Goal: Communication & Community: Answer question/provide support

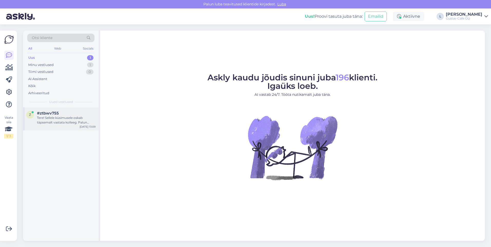
drag, startPoint x: 56, startPoint y: 118, endPoint x: 58, endPoint y: 127, distance: 9.1
click at [56, 118] on div "Tere! Sellele küsimusele oskab täpsemalt vastata kolleeg. Palun oodake hetk, ma…" at bounding box center [66, 120] width 59 height 9
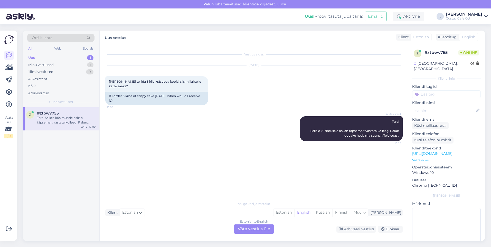
drag, startPoint x: 311, startPoint y: 211, endPoint x: 262, endPoint y: 236, distance: 55.7
click at [294, 154] on div "Estonian" at bounding box center [283, 213] width 21 height 8
click at [260, 154] on div "Estonian to Estonian Võta vestlus üle" at bounding box center [254, 228] width 41 height 9
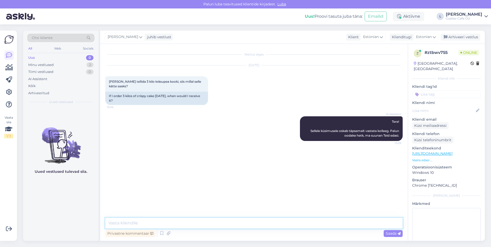
click at [212, 154] on textarea at bounding box center [253, 223] width 297 height 11
click at [237, 154] on textarea "Tervist! [PERSON_NAME] saaksite kätte reedel 19.09." at bounding box center [253, 223] width 297 height 11
click at [299, 154] on textarea "Tervist! [PERSON_NAME] saaksite kätte reedel 19.09.Epoest saaksite vormistada t…" at bounding box center [253, 223] width 297 height 11
paste textarea "[URL][DOMAIN_NAME]"
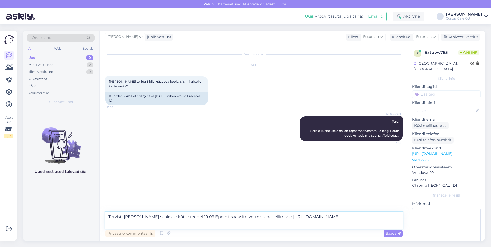
click at [128, 154] on textarea "Tervist! [PERSON_NAME] saaksite kätte reedel 19.09.Epoest saaksite vormistada t…" at bounding box center [253, 220] width 297 height 17
paste textarea "[URL][DOMAIN_NAME]"
click at [130, 154] on textarea "Tervist! [PERSON_NAME] saaksite kätte reedel 19.09.Epoest saaksite vormistada t…" at bounding box center [253, 220] width 297 height 17
type textarea "Tervist! [PERSON_NAME] saaksite kätte reedel 19.09.Epoest saaksite vormistada t…"
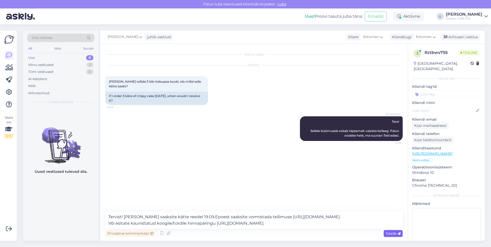
click at [326, 154] on span "Saada" at bounding box center [393, 233] width 15 height 5
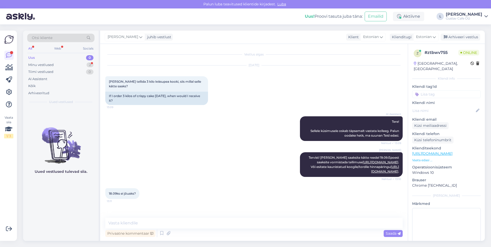
click at [149, 154] on div "18.09ks ei jõuaks? 13:11" at bounding box center [253, 194] width 297 height 22
click at [142, 154] on textarea at bounding box center [253, 223] width 297 height 11
click at [199, 147] on div "[PERSON_NAME]! [PERSON_NAME] saaksite kätte reedel 19.09.Epoest saaksite vormis…" at bounding box center [253, 165] width 297 height 36
click at [196, 154] on textarea at bounding box center [253, 223] width 297 height 11
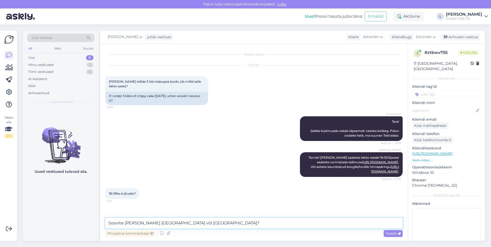
type textarea "Soovite [PERSON_NAME] [GEOGRAPHIC_DATA] või [GEOGRAPHIC_DATA]?"
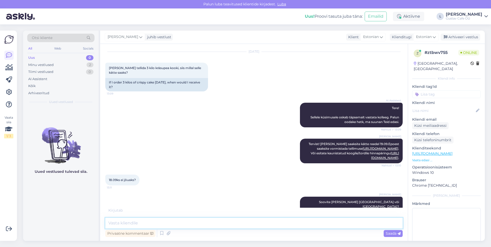
scroll to position [36, 0]
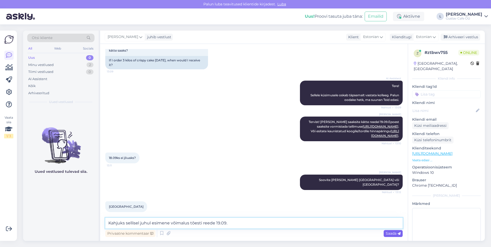
type textarea "Kahjuks sellisel juhul esimene võimalus tõesti reede 19.09."
click at [326, 154] on span "Saada" at bounding box center [393, 233] width 15 height 5
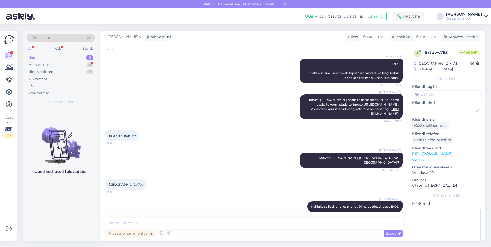
scroll to position [80, 0]
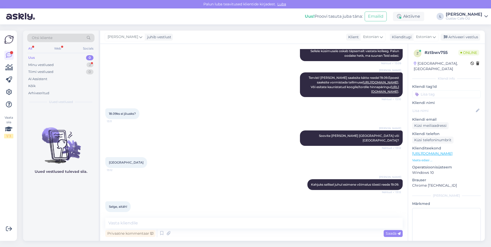
drag, startPoint x: 85, startPoint y: 104, endPoint x: 87, endPoint y: 107, distance: 2.9
click at [87, 107] on div "Otsi kliente All Web Socials Uus 0 Minu vestlused 2 Tiimi vestlused 0 AI Assist…" at bounding box center [60, 69] width 75 height 77
click at [56, 66] on div "Minu vestlused 2" at bounding box center [60, 64] width 67 height 7
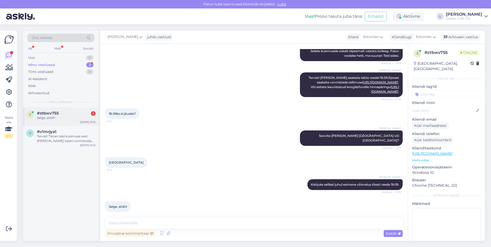
click at [65, 115] on div "#ztbwv755 1" at bounding box center [66, 113] width 59 height 5
click at [160, 151] on div "[GEOGRAPHIC_DATA] 13:12" at bounding box center [253, 162] width 297 height 22
click at [158, 154] on textarea at bounding box center [253, 223] width 297 height 11
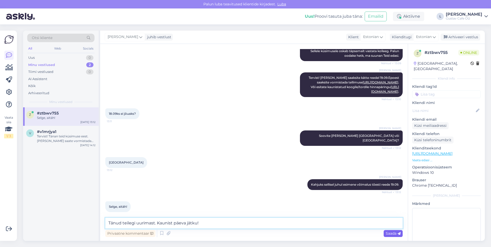
type textarea "Tänud teilegi uurimast. Kaunist päeva jätku!"
click at [326, 154] on span "Saada" at bounding box center [393, 233] width 15 height 5
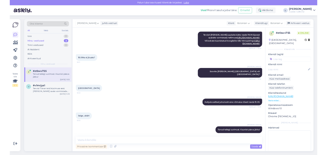
scroll to position [102, 0]
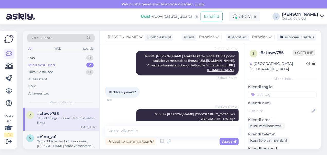
click at [6, 56] on link at bounding box center [8, 53] width 9 height 9
click at [50, 129] on div "z #ztbwv755 Tänud teilegi uurimast. Kaunist päeva jätku! [DATE] 13:12" at bounding box center [60, 118] width 75 height 23
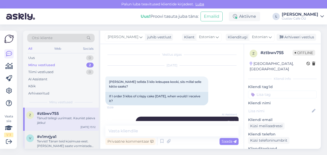
click at [56, 141] on div "Tervist! Tänan teid küsimuse eest. [PERSON_NAME] saate vormistada meie e-poest …" at bounding box center [66, 143] width 59 height 9
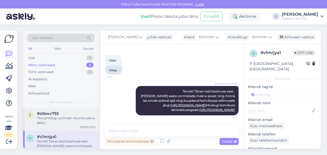
click at [54, 128] on div "z #ztbwv755 Tänud teilegi uurimast. Kaunist päeva jätku! [DATE] 13:12" at bounding box center [60, 118] width 75 height 23
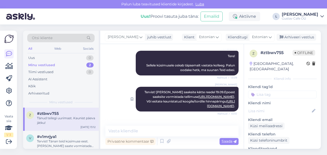
scroll to position [194, 0]
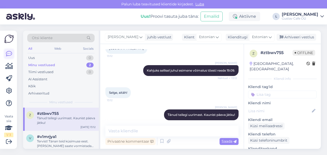
click at [13, 52] on link at bounding box center [8, 53] width 9 height 9
click at [16, 18] on img at bounding box center [20, 16] width 29 height 16
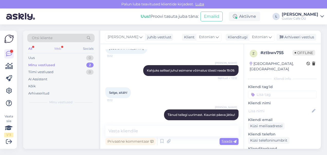
click at [54, 49] on div "Web" at bounding box center [57, 48] width 9 height 7
click at [32, 50] on div "All" at bounding box center [30, 48] width 6 height 7
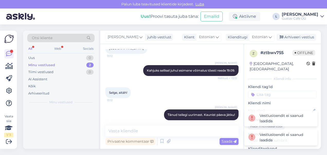
click at [48, 61] on div "Minu vestlused 2" at bounding box center [60, 64] width 67 height 7
click at [48, 55] on div "Uus 0" at bounding box center [60, 57] width 67 height 7
click at [59, 50] on div "Web" at bounding box center [57, 48] width 9 height 7
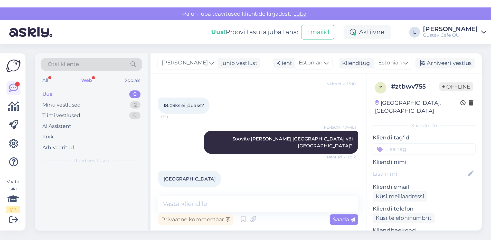
scroll to position [102, 0]
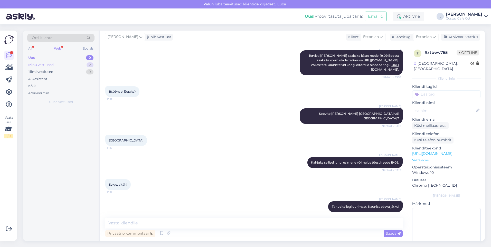
click at [64, 63] on div "Minu vestlused 2" at bounding box center [60, 64] width 67 height 7
click at [60, 49] on div "Web" at bounding box center [57, 48] width 9 height 7
click at [31, 50] on div "All" at bounding box center [30, 48] width 6 height 7
click at [44, 72] on div "Tiimi vestlused" at bounding box center [40, 71] width 25 height 5
